Goal: Information Seeking & Learning: Learn about a topic

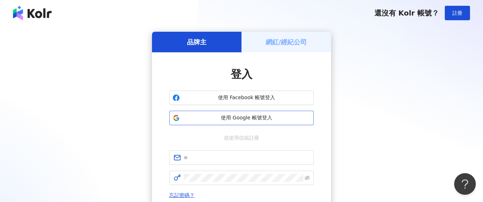
click at [266, 117] on span "使用 Google 帳號登入" at bounding box center [247, 117] width 128 height 7
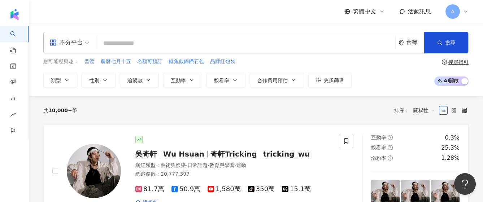
click at [195, 45] on input "search" at bounding box center [245, 43] width 293 height 14
paste input "**********"
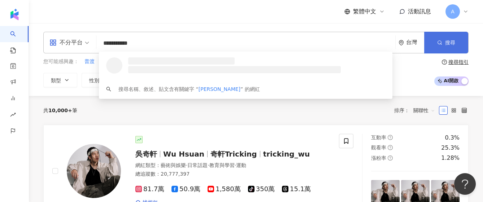
type input "**********"
click at [444, 40] on button "搜尋" at bounding box center [446, 43] width 44 height 22
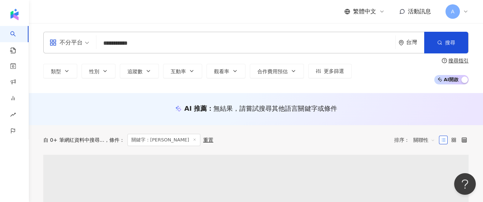
click at [181, 39] on input "**********" at bounding box center [245, 43] width 293 height 14
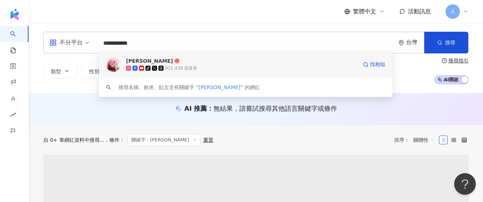
click at [176, 71] on div "tiktok-icon 911,439 追蹤者" at bounding box center [241, 68] width 231 height 7
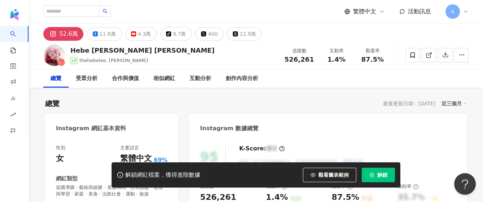
click at [379, 173] on span "解鎖" at bounding box center [382, 175] width 10 height 6
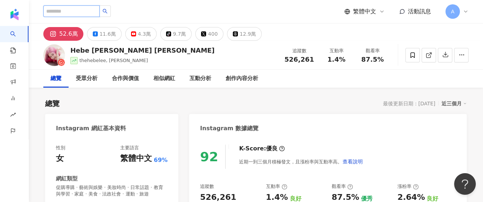
click at [95, 12] on input "search" at bounding box center [71, 11] width 56 height 12
type input "*"
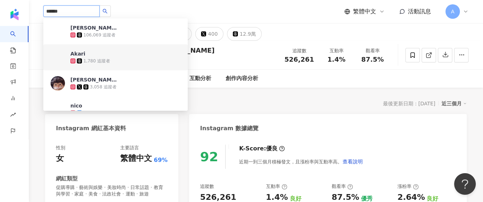
type input "******"
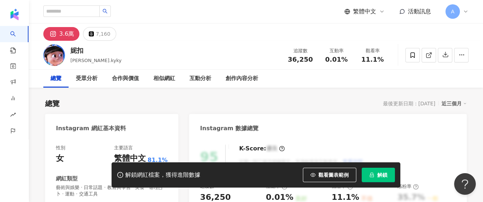
click at [386, 179] on button "解鎖" at bounding box center [378, 175] width 33 height 14
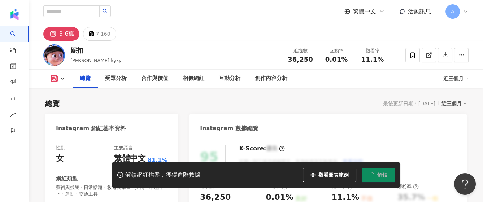
scroll to position [44, 0]
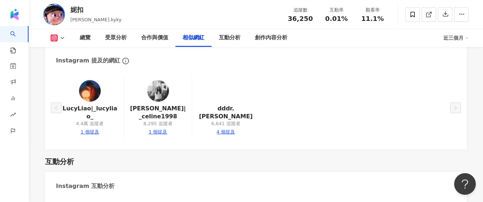
scroll to position [1296, 0]
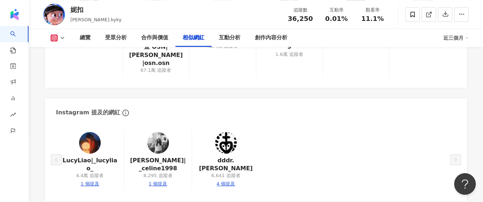
click at [160, 132] on img at bounding box center [158, 143] width 22 height 22
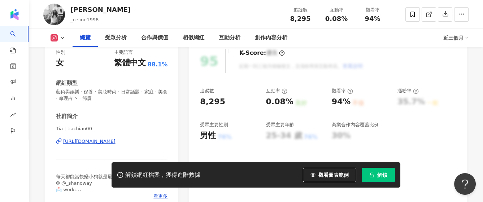
scroll to position [144, 0]
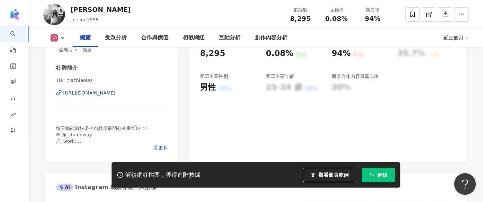
click at [386, 178] on span "解鎖" at bounding box center [382, 175] width 10 height 6
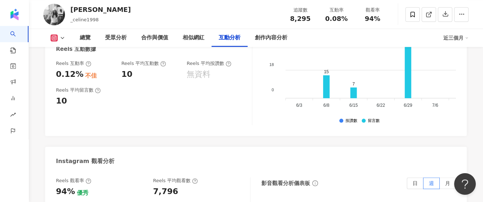
scroll to position [1637, 0]
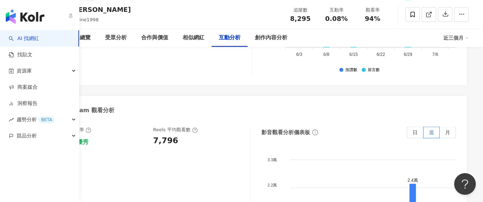
click at [16, 37] on link "AI 找網紅" at bounding box center [24, 38] width 30 height 7
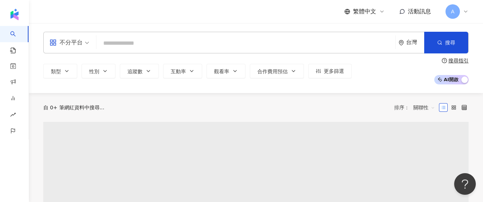
click at [136, 43] on input "search" at bounding box center [245, 43] width 293 height 14
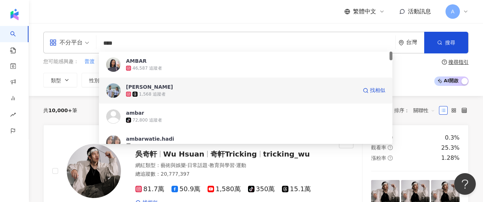
type input "*****"
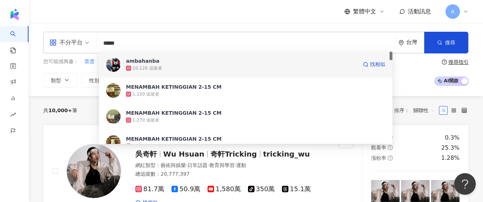
click at [211, 69] on div "10,126 追蹤者" at bounding box center [241, 68] width 231 height 7
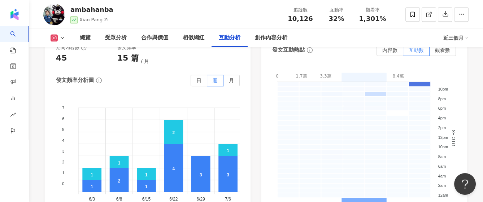
scroll to position [1830, 0]
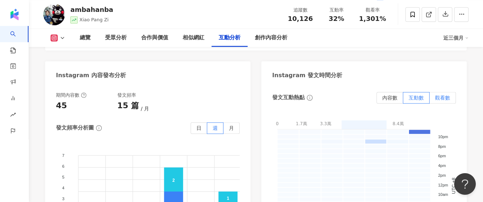
click at [442, 95] on span "觀看數" at bounding box center [442, 98] width 15 height 6
click at [421, 95] on span "互動數" at bounding box center [416, 98] width 15 height 6
click at [387, 95] on span "內容數" at bounding box center [389, 98] width 15 height 6
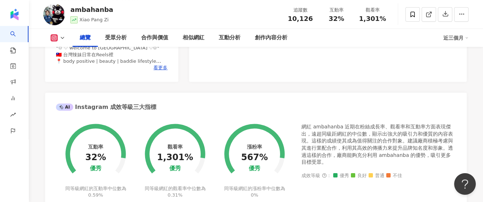
scroll to position [0, 0]
